Goal: Transaction & Acquisition: Book appointment/travel/reservation

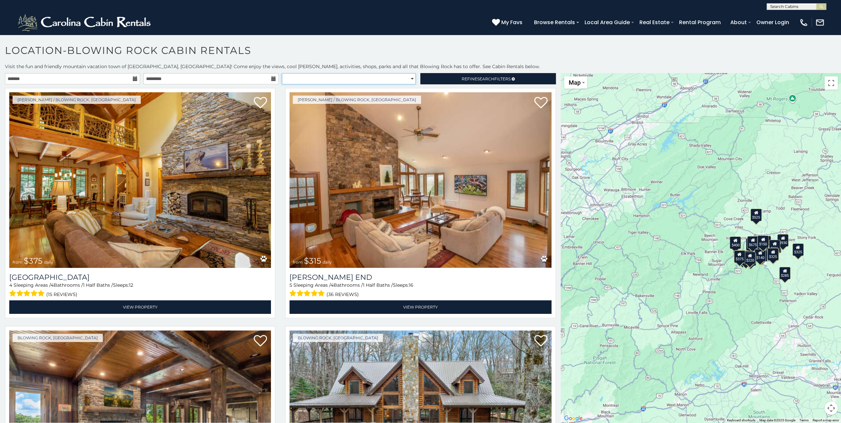
click at [407, 76] on select "**********" at bounding box center [349, 78] width 134 height 11
select select "**********"
click at [282, 73] on select "**********" at bounding box center [349, 78] width 134 height 11
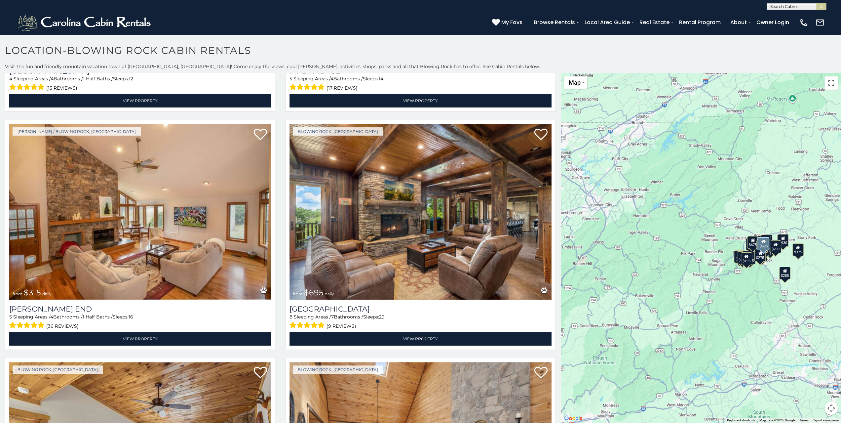
scroll to position [694, 0]
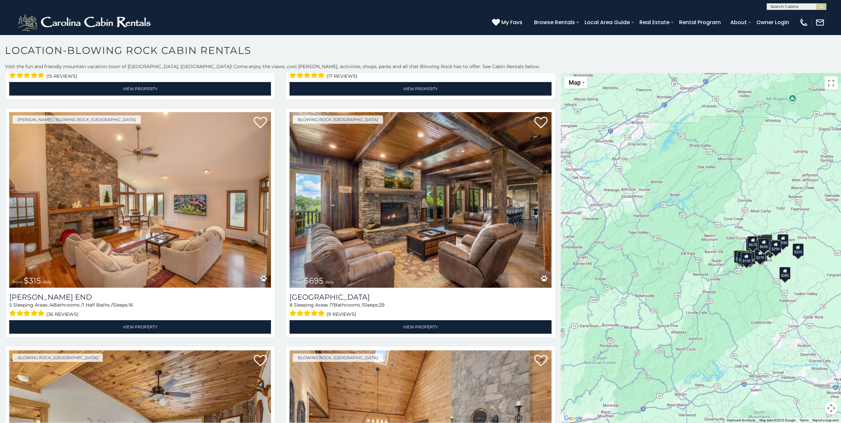
click at [744, 259] on div "$195" at bounding box center [746, 258] width 11 height 13
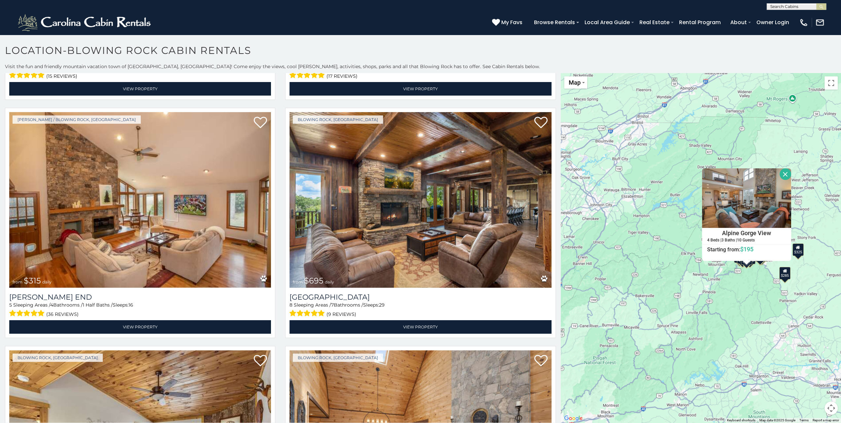
click at [656, 233] on div "$125 $140 $275 $299 $375 $380 $315 $695 $140 $250 $299 $325 $315 $375 $675 $285…" at bounding box center [701, 247] width 280 height 349
click at [785, 174] on button "Close" at bounding box center [786, 174] width 12 height 12
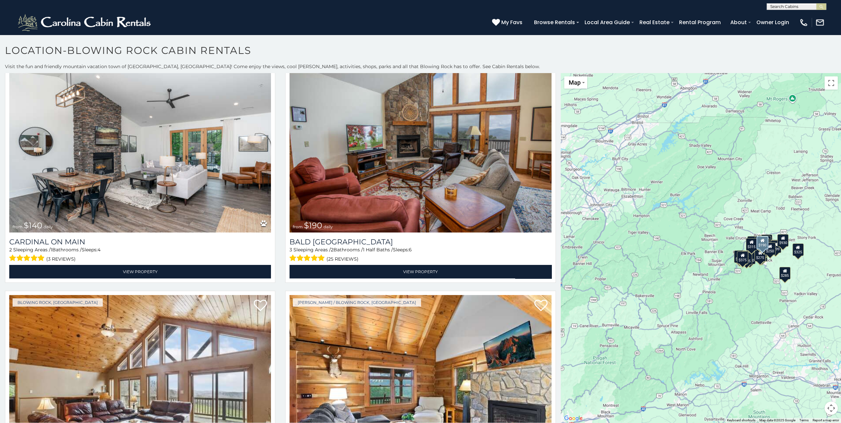
scroll to position [2182, 0]
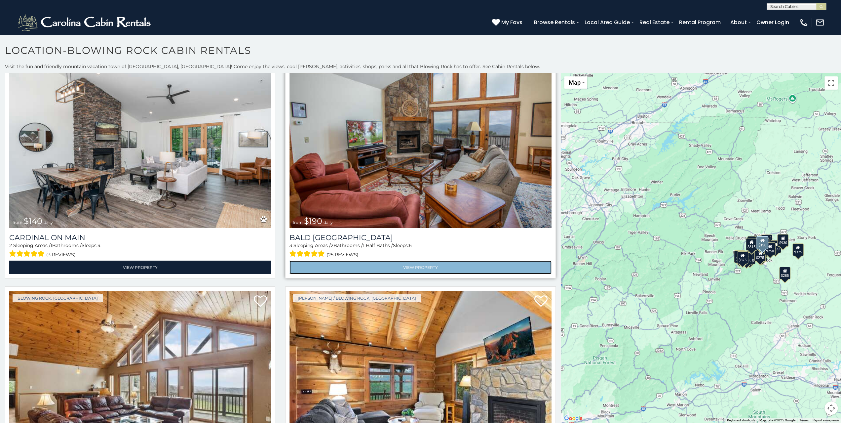
click at [425, 260] on link "View Property" at bounding box center [421, 267] width 262 height 14
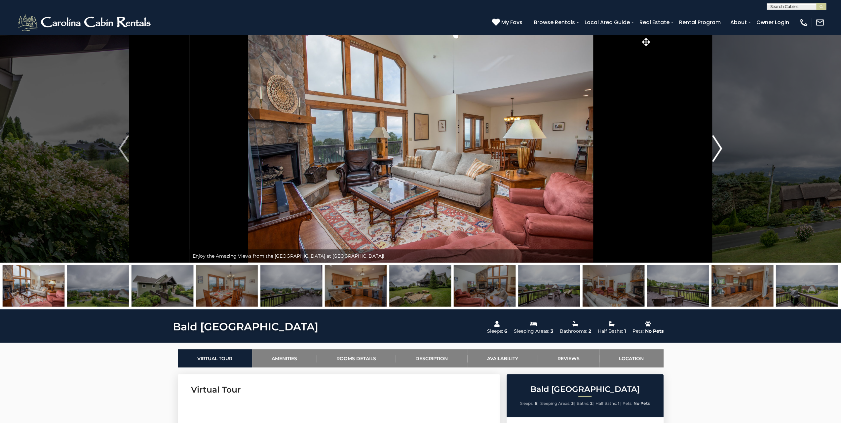
click at [720, 150] on img "Next" at bounding box center [717, 148] width 10 height 26
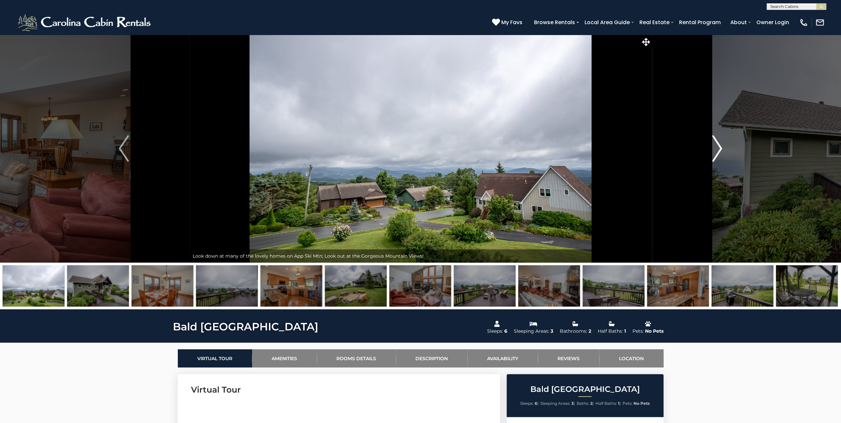
click at [720, 150] on img "Next" at bounding box center [717, 148] width 10 height 26
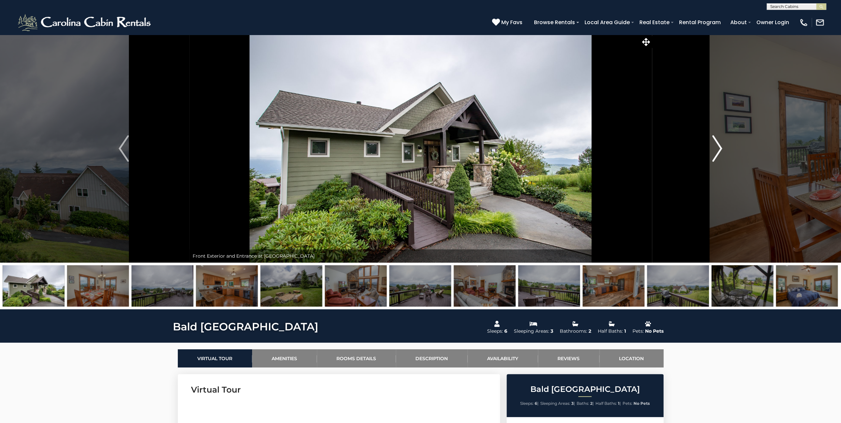
click at [720, 150] on img "Next" at bounding box center [717, 148] width 10 height 26
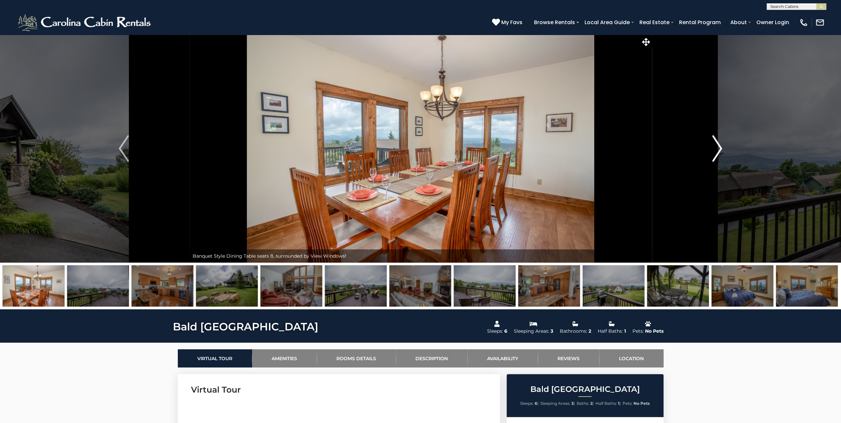
click at [720, 150] on img "Next" at bounding box center [717, 148] width 10 height 26
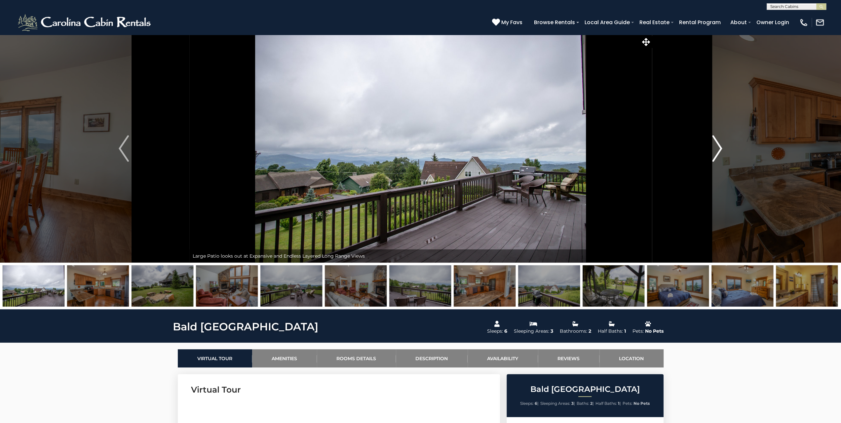
click at [720, 150] on img "Next" at bounding box center [717, 148] width 10 height 26
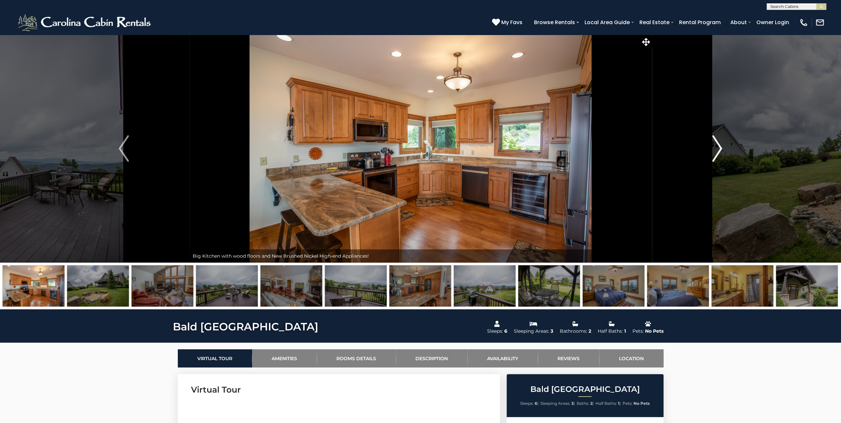
click at [720, 150] on img "Next" at bounding box center [717, 148] width 10 height 26
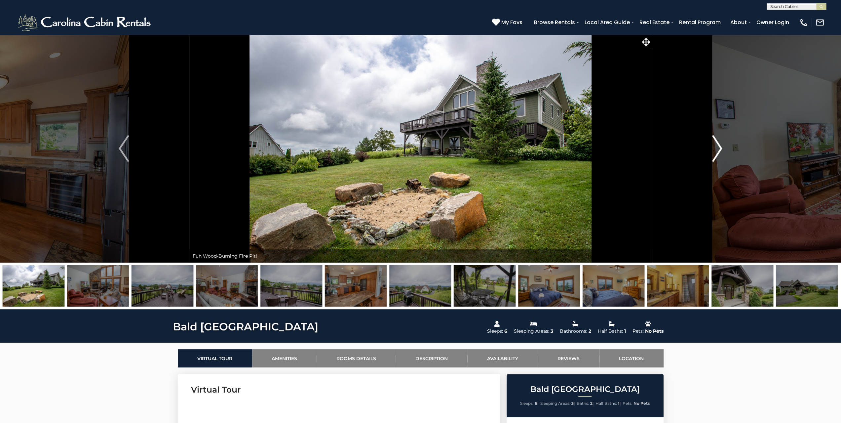
click at [720, 150] on img "Next" at bounding box center [717, 148] width 10 height 26
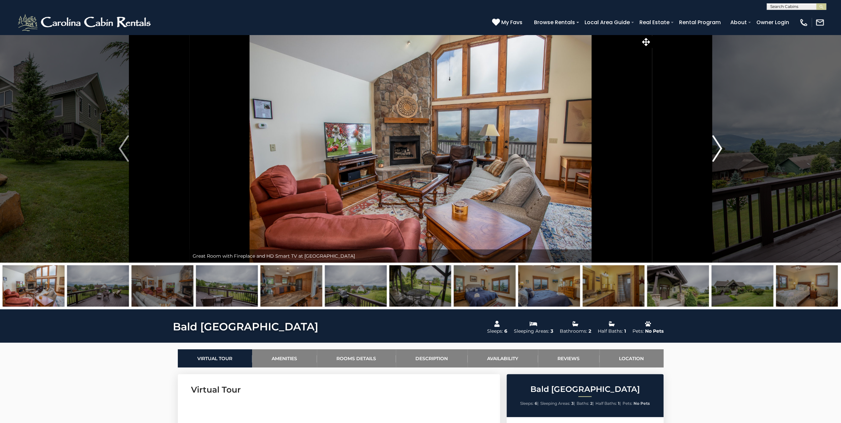
click at [720, 150] on img "Next" at bounding box center [717, 148] width 10 height 26
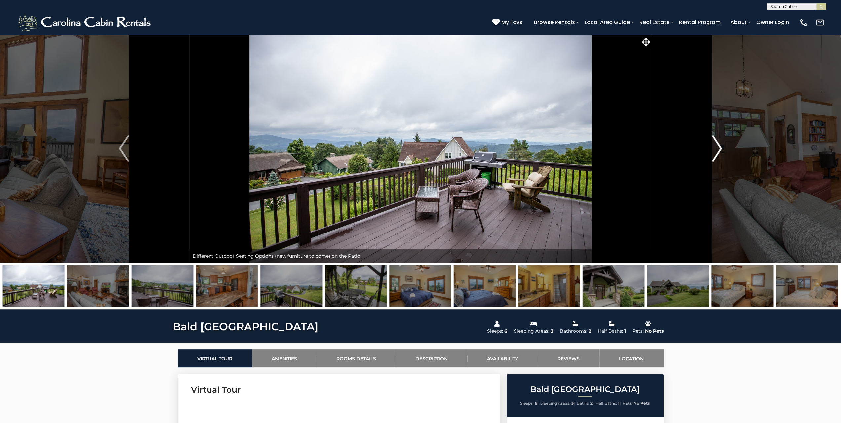
click at [720, 150] on img "Next" at bounding box center [717, 148] width 10 height 26
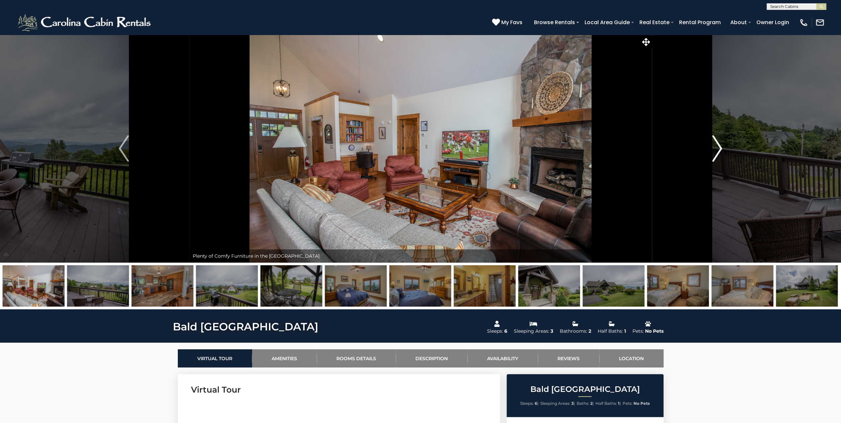
click at [720, 150] on img "Next" at bounding box center [717, 148] width 10 height 26
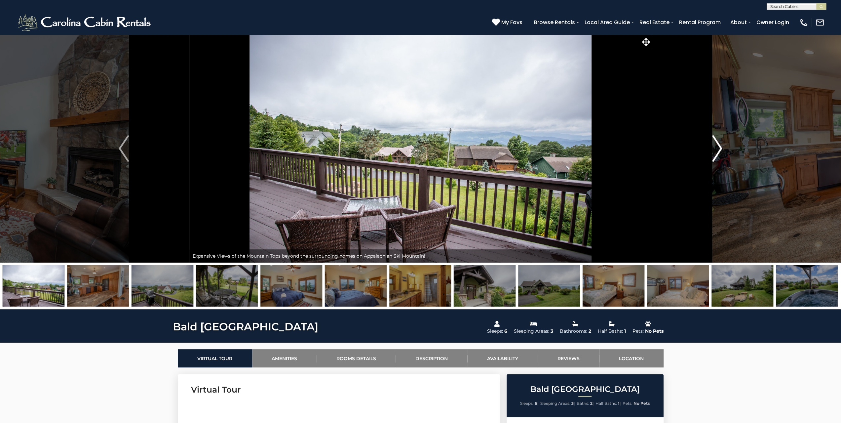
click at [720, 150] on img "Next" at bounding box center [717, 148] width 10 height 26
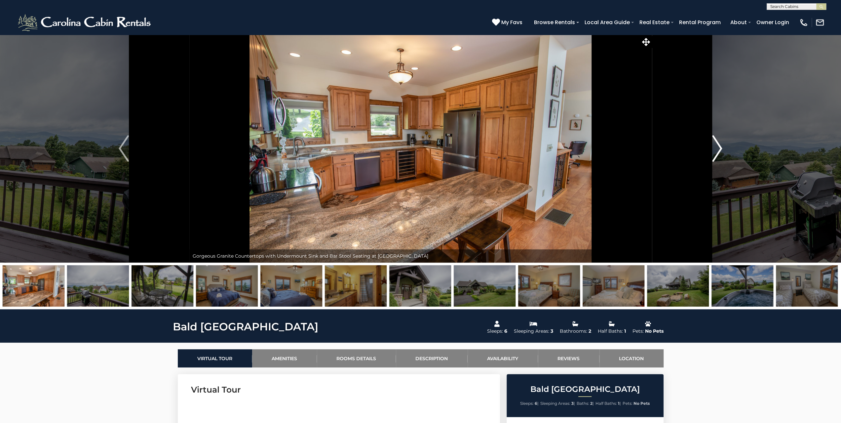
click at [720, 150] on img "Next" at bounding box center [717, 148] width 10 height 26
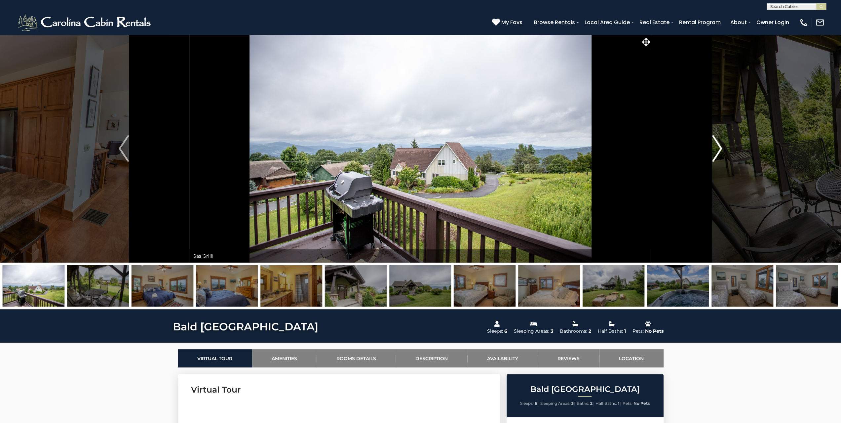
click at [720, 150] on img "Next" at bounding box center [717, 148] width 10 height 26
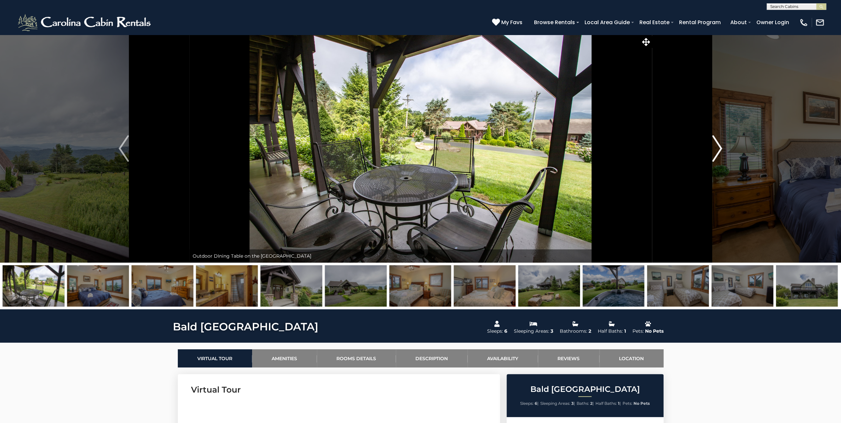
click at [720, 150] on img "Next" at bounding box center [717, 148] width 10 height 26
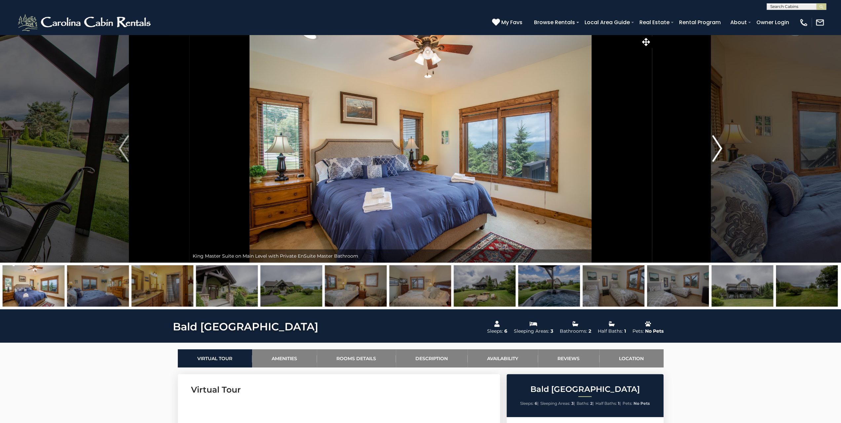
click at [720, 150] on img "Next" at bounding box center [717, 148] width 10 height 26
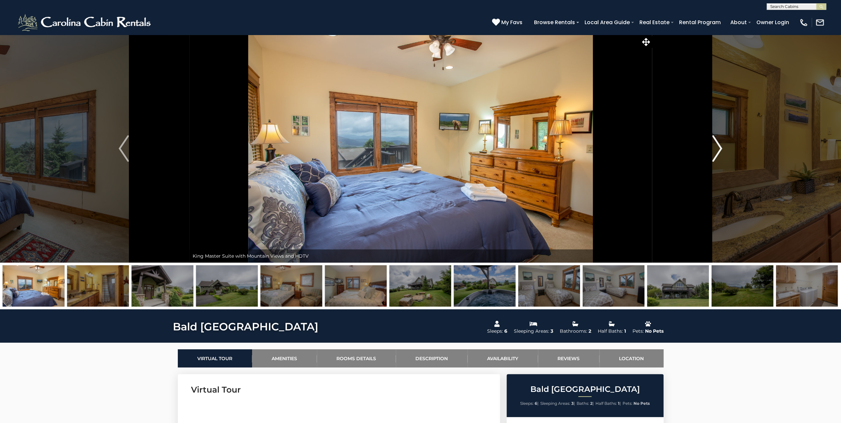
click at [720, 150] on img "Next" at bounding box center [717, 148] width 10 height 26
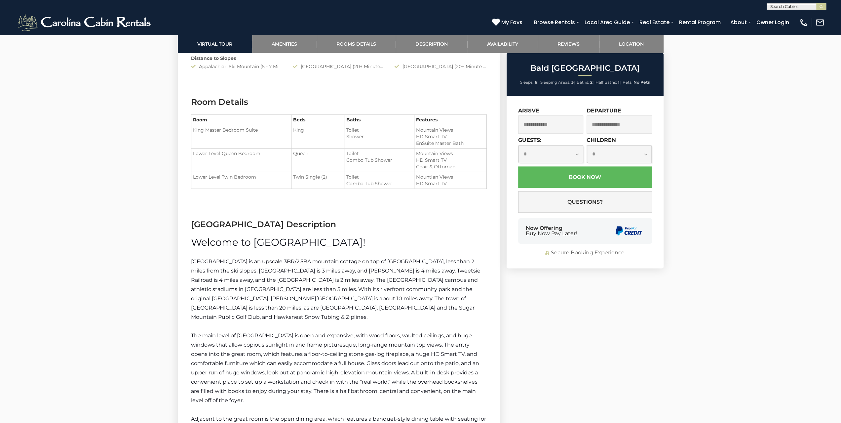
scroll to position [893, 0]
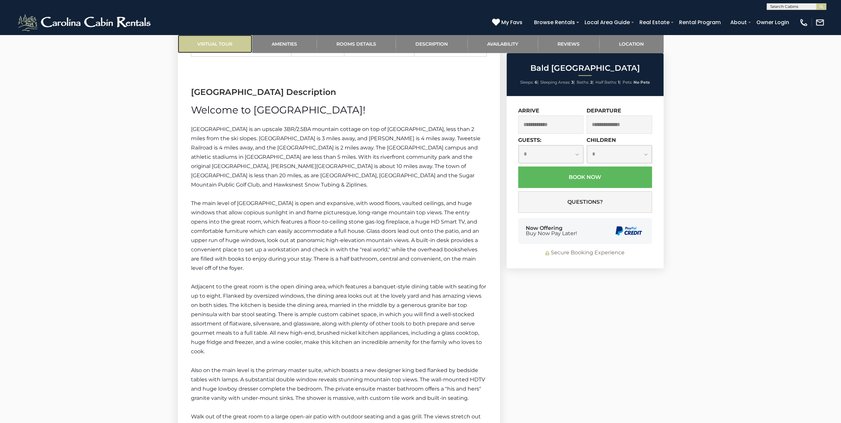
click at [207, 44] on link "Virtual Tour" at bounding box center [215, 44] width 74 height 18
click at [101, 19] on img at bounding box center [85, 23] width 137 height 20
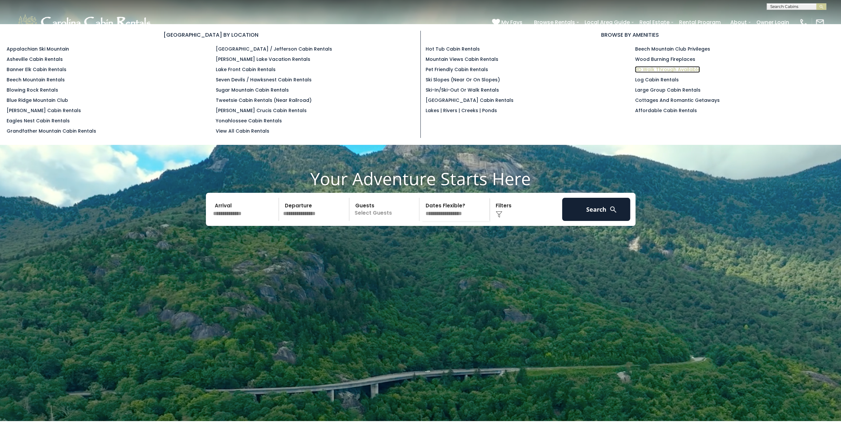
click at [653, 69] on link "3D Walk Through Available" at bounding box center [667, 69] width 65 height 7
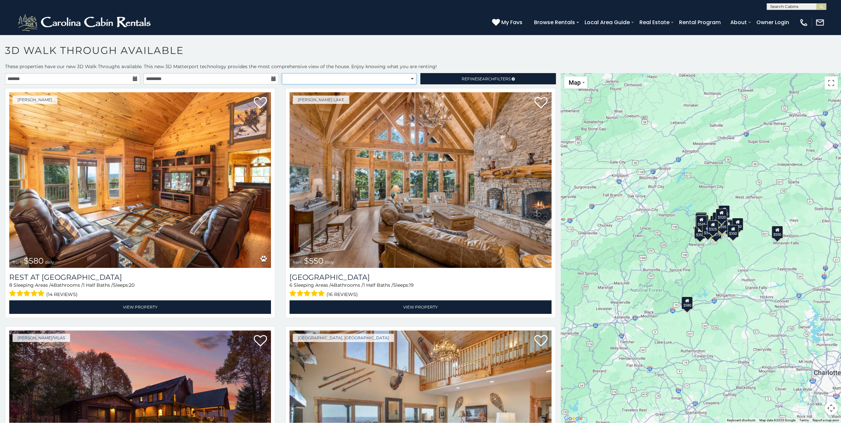
click at [408, 78] on select "**********" at bounding box center [349, 78] width 135 height 11
click at [282, 73] on select "**********" at bounding box center [349, 78] width 135 height 11
click at [412, 79] on select "**********" at bounding box center [349, 78] width 135 height 11
click at [282, 73] on select "**********" at bounding box center [349, 78] width 135 height 11
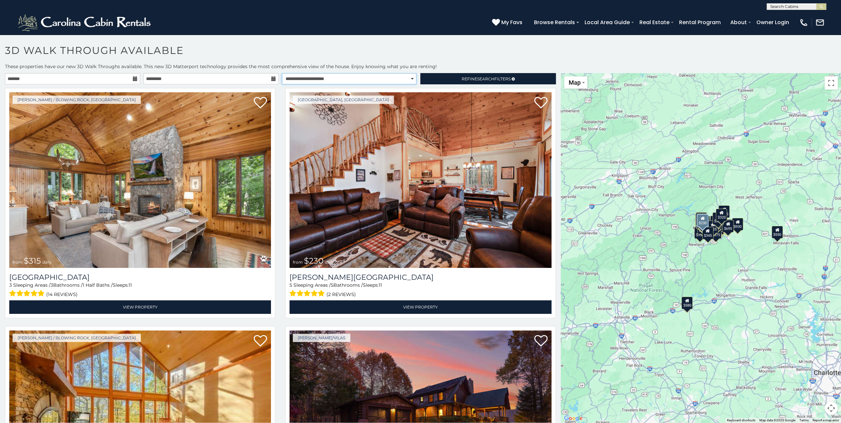
select select "**********"
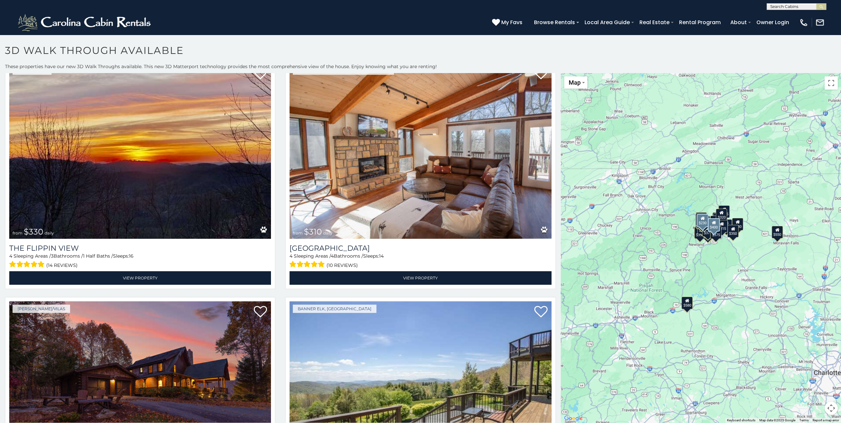
scroll to position [760, 0]
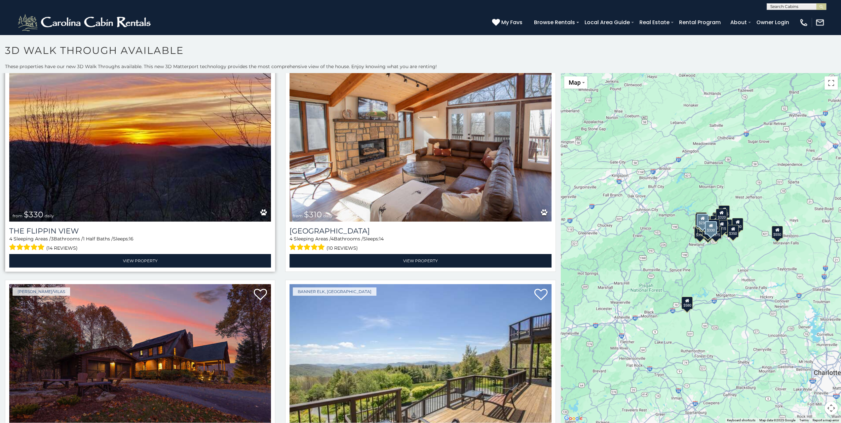
click at [192, 131] on img at bounding box center [140, 134] width 262 height 176
drag, startPoint x: 229, startPoint y: 215, endPoint x: 241, endPoint y: 218, distance: 11.5
drag, startPoint x: 241, startPoint y: 218, endPoint x: 225, endPoint y: 185, distance: 36.1
click at [225, 185] on img at bounding box center [140, 134] width 262 height 176
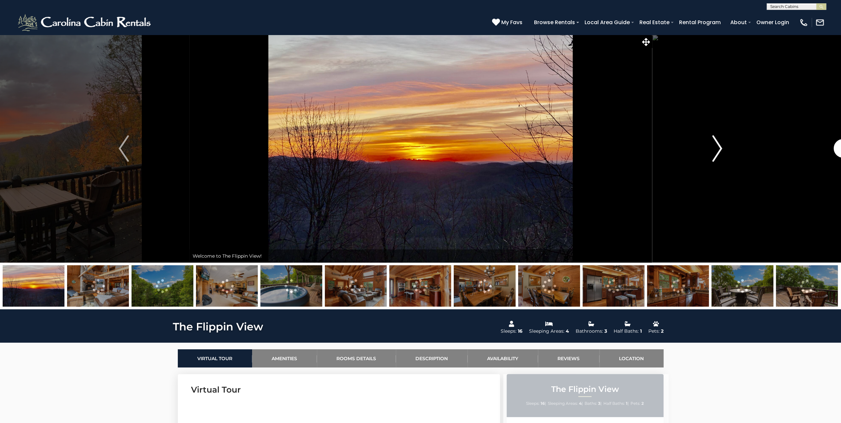
click at [717, 154] on img "Next" at bounding box center [717, 148] width 10 height 26
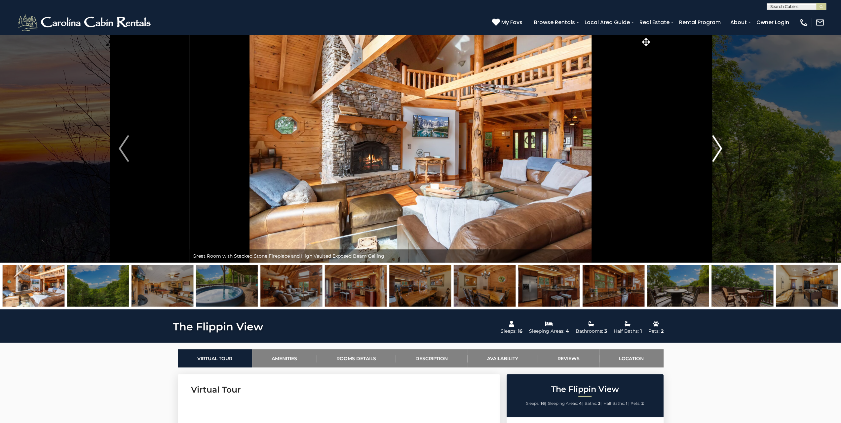
click at [717, 154] on img "Next" at bounding box center [717, 148] width 10 height 26
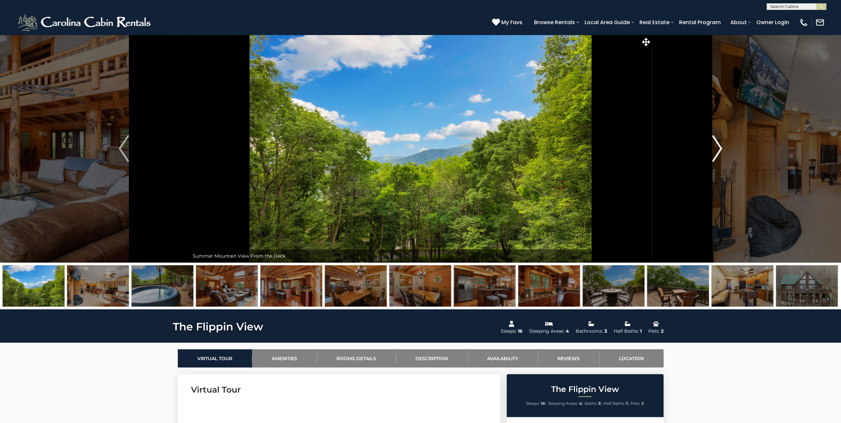
click at [717, 154] on img "Next" at bounding box center [717, 148] width 10 height 26
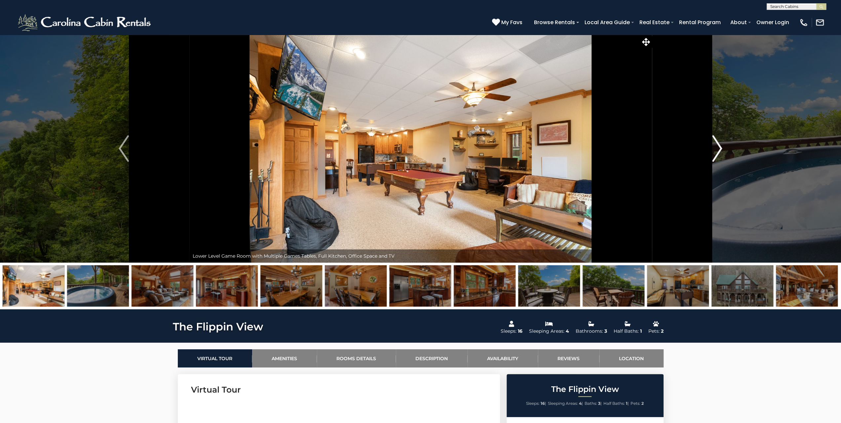
click at [717, 154] on img "Next" at bounding box center [717, 148] width 10 height 26
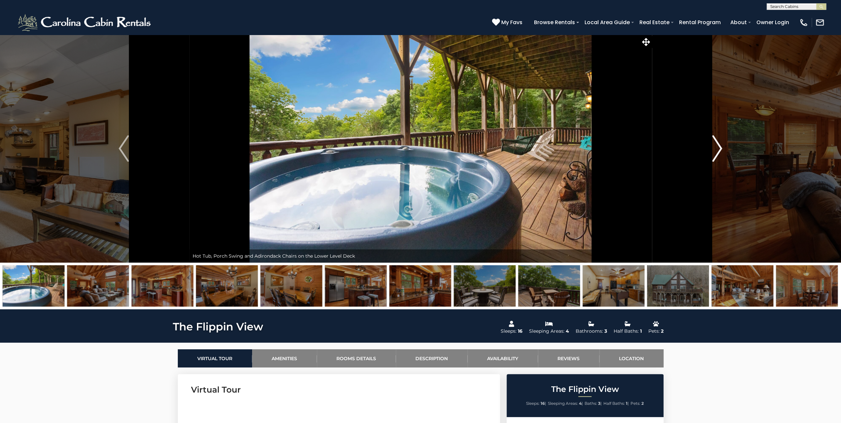
click at [717, 154] on img "Next" at bounding box center [717, 148] width 10 height 26
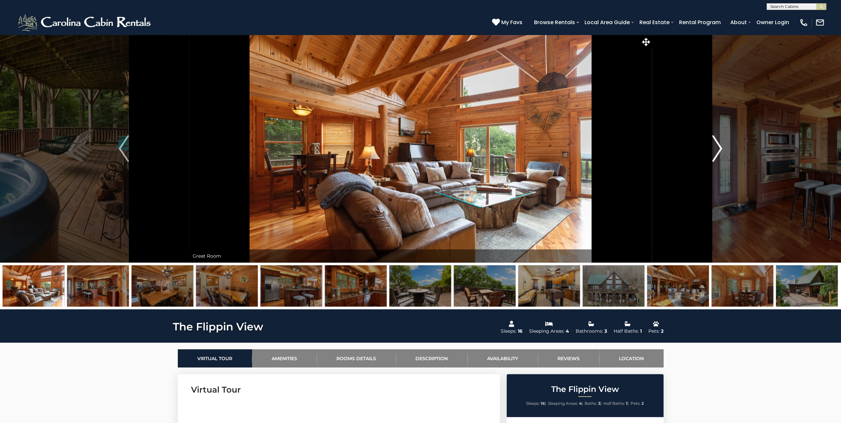
click at [717, 154] on img "Next" at bounding box center [717, 148] width 10 height 26
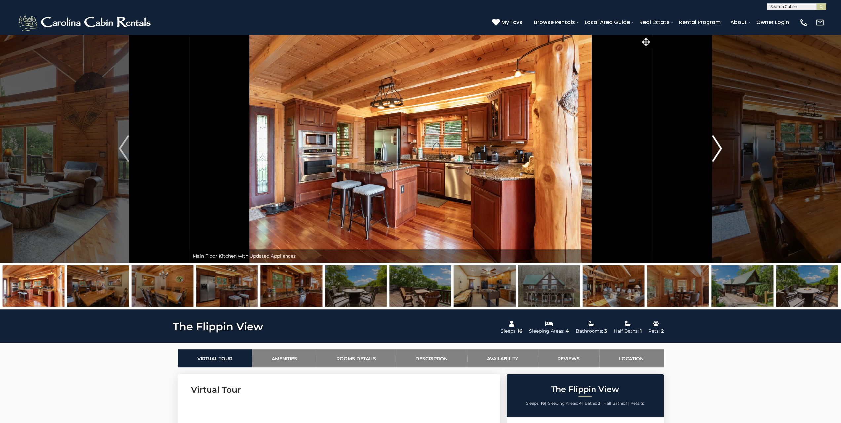
click at [717, 154] on img "Next" at bounding box center [717, 148] width 10 height 26
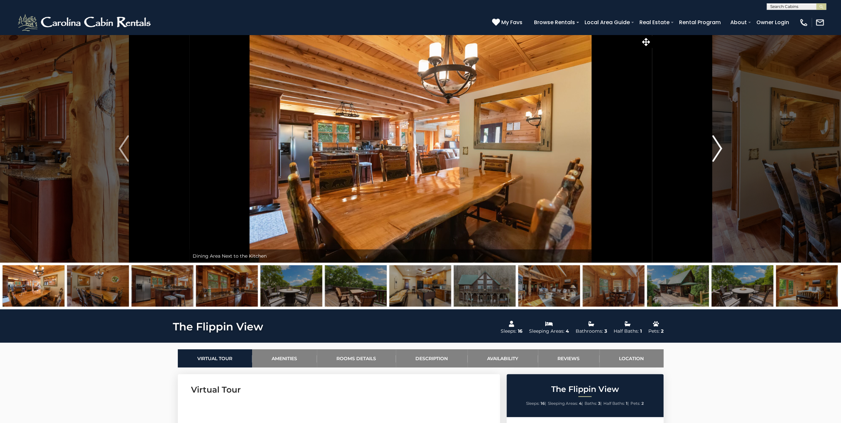
click at [717, 154] on img "Next" at bounding box center [717, 148] width 10 height 26
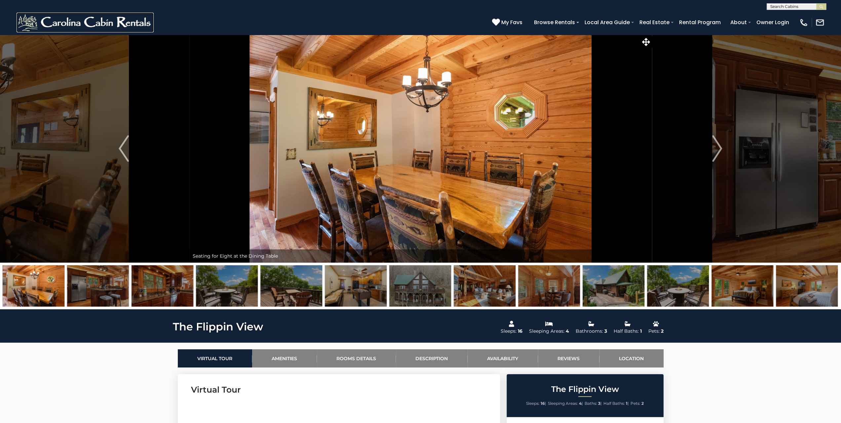
click at [64, 21] on img at bounding box center [85, 23] width 137 height 20
